Goal: Task Accomplishment & Management: Complete application form

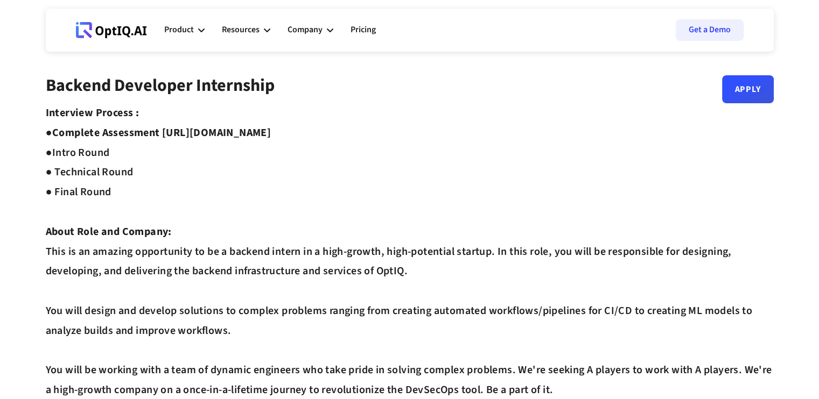
click at [163, 130] on strong "Complete Assessment [URL][DOMAIN_NAME] ●" at bounding box center [158, 142] width 225 height 35
drag, startPoint x: 165, startPoint y: 131, endPoint x: 364, endPoint y: 132, distance: 199.1
copy strong "[URL][DOMAIN_NAME]"
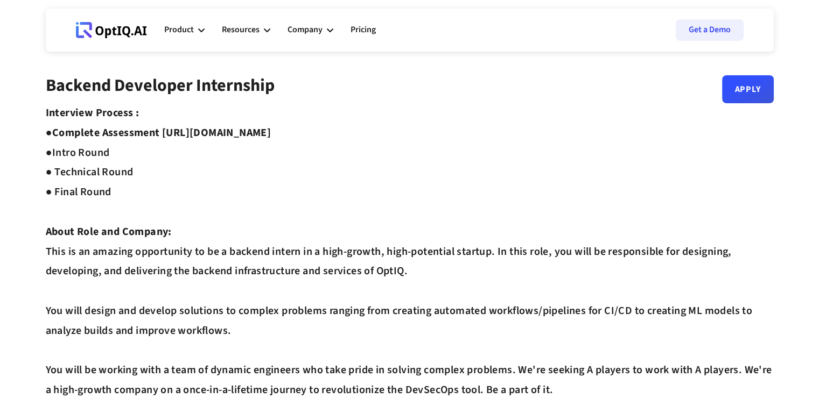
drag, startPoint x: 166, startPoint y: 132, endPoint x: 372, endPoint y: 132, distance: 206.1
copy strong "[URL][DOMAIN_NAME]"
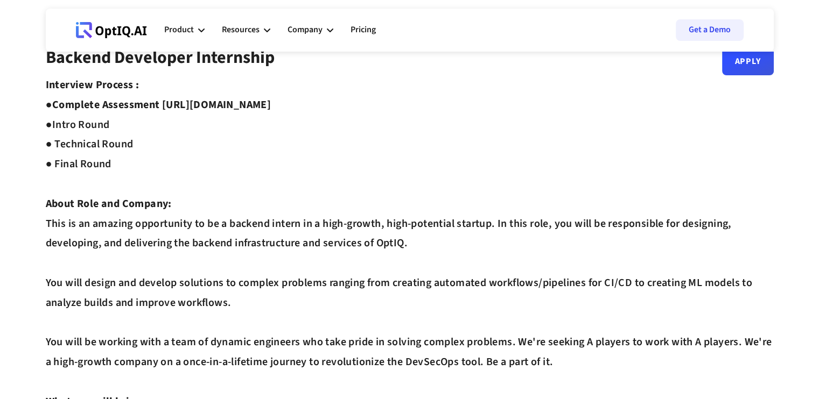
scroll to position [29, 0]
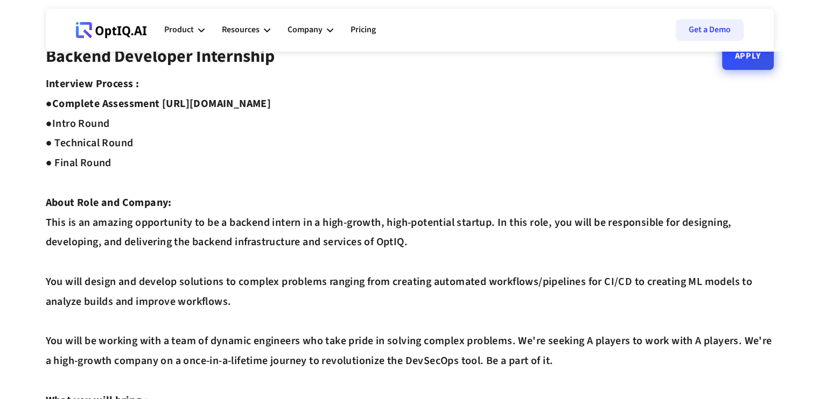
click at [758, 62] on link "Apply" at bounding box center [748, 56] width 52 height 28
click at [235, 109] on strong "Complete Assessment [URL][DOMAIN_NAME] ●" at bounding box center [158, 113] width 225 height 35
click at [201, 101] on strong "Complete Assessment [URL][DOMAIN_NAME] ●" at bounding box center [158, 113] width 225 height 35
drag, startPoint x: 201, startPoint y: 101, endPoint x: 351, endPoint y: 107, distance: 150.3
click at [271, 107] on strong "Complete Assessment [URL][DOMAIN_NAME] ●" at bounding box center [158, 113] width 225 height 35
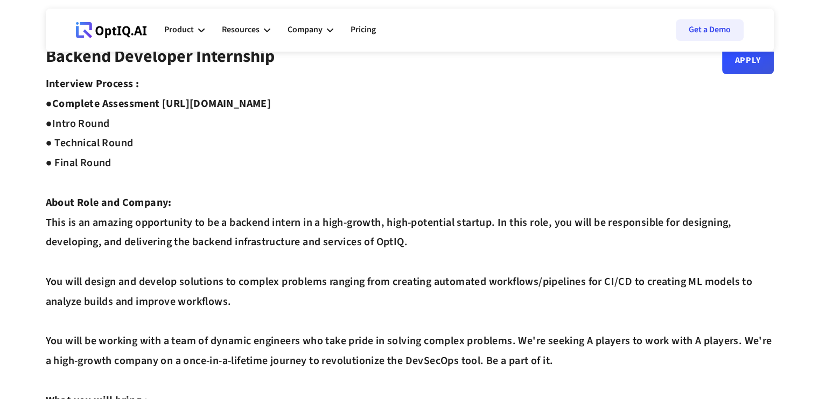
click at [271, 107] on strong "Complete Assessment [URL][DOMAIN_NAME] ●" at bounding box center [158, 113] width 225 height 35
drag, startPoint x: 166, startPoint y: 101, endPoint x: 351, endPoint y: 105, distance: 185.2
click at [271, 105] on strong "Complete Assessment [URL][DOMAIN_NAME] ●" at bounding box center [158, 113] width 225 height 35
copy strong "[URL][DOMAIN_NAME]"
